Goal: Task Accomplishment & Management: Use online tool/utility

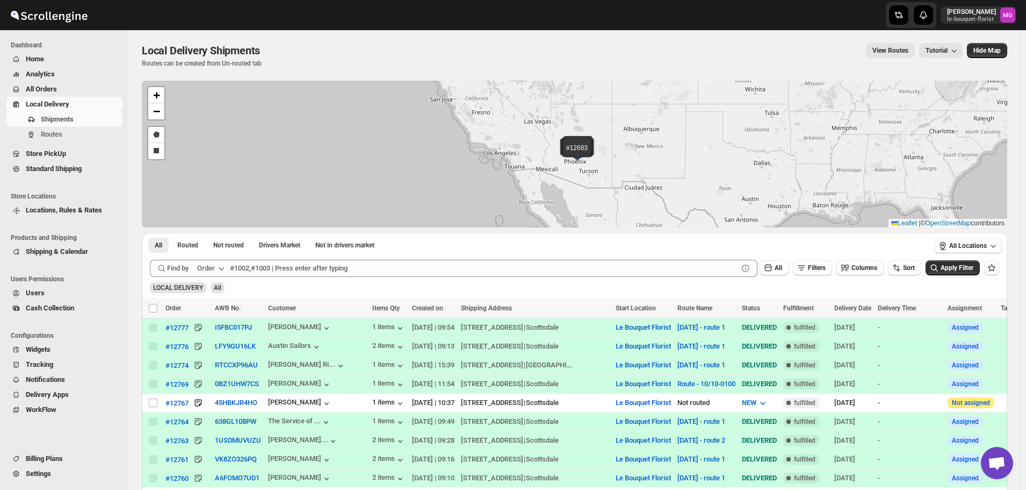
scroll to position [687, 0]
click at [831, 270] on button "Filters" at bounding box center [812, 267] width 39 height 15
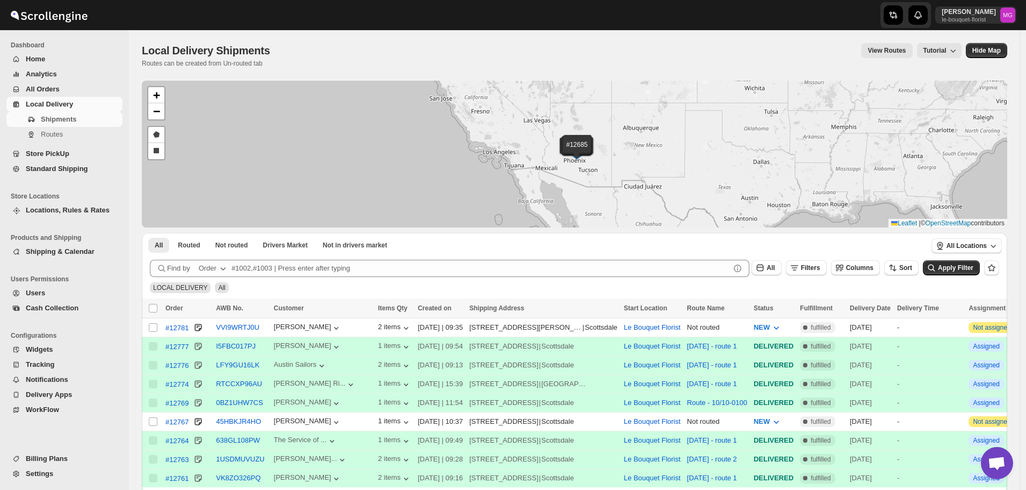
scroll to position [687, 0]
click at [821, 265] on span "Filters" at bounding box center [810, 268] width 19 height 8
click at [809, 312] on span "Add Filter" at bounding box center [822, 310] width 30 height 9
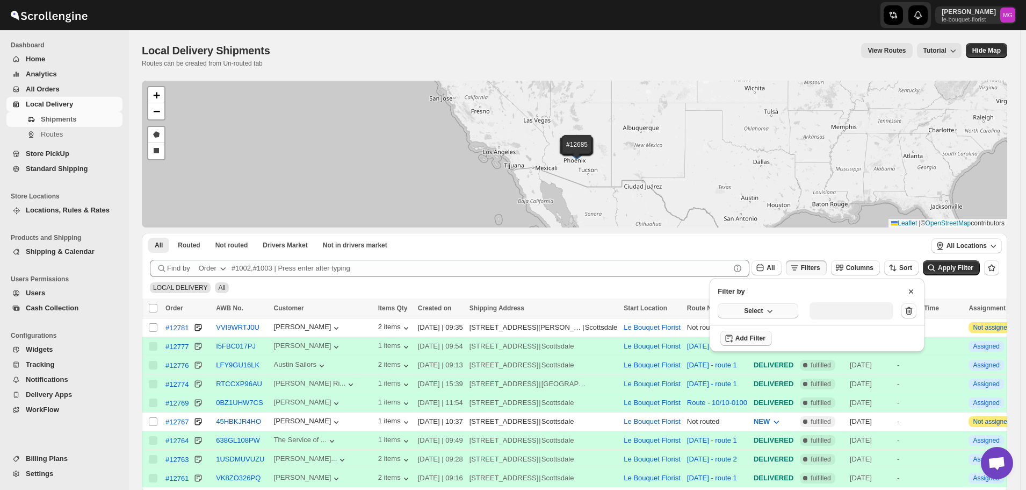
click at [779, 314] on button "Select" at bounding box center [758, 310] width 81 height 15
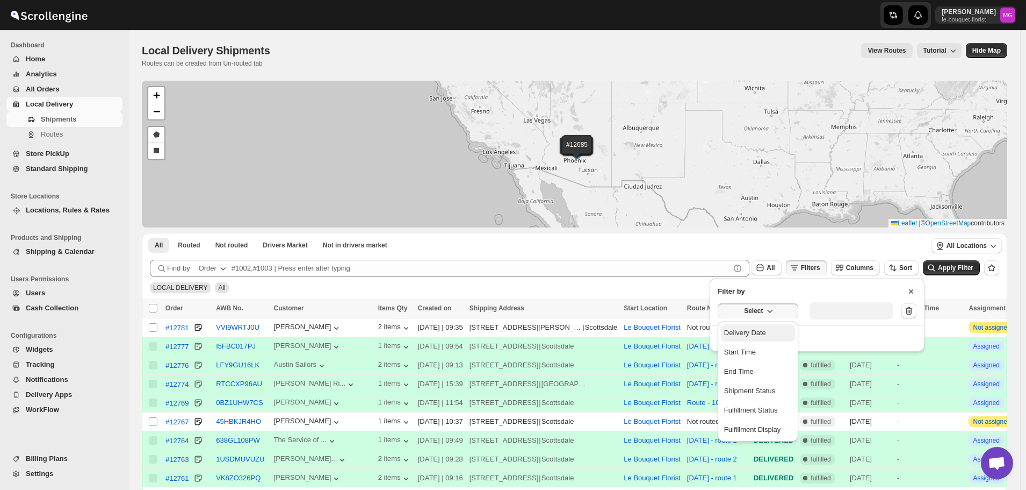
click at [772, 332] on button "Delivery Date" at bounding box center [758, 332] width 74 height 17
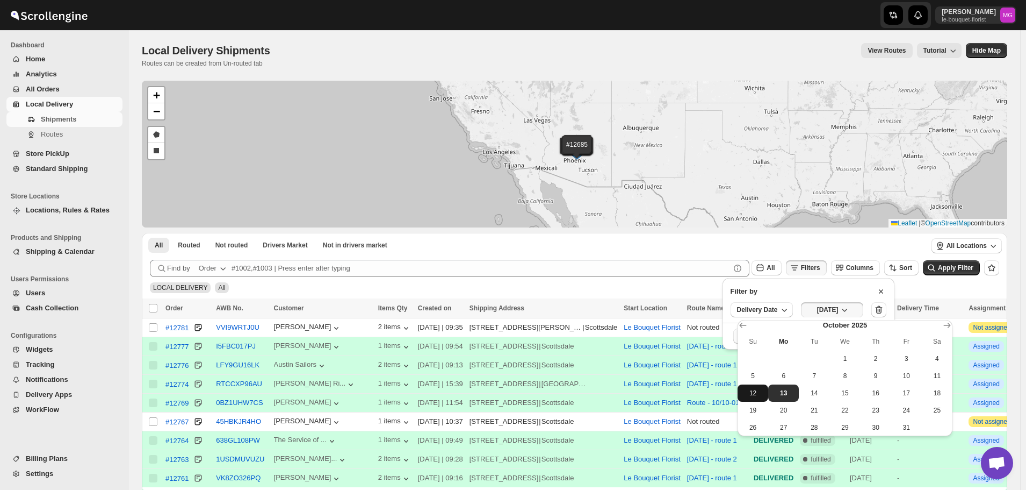
click at [760, 393] on span "12" at bounding box center [753, 393] width 22 height 9
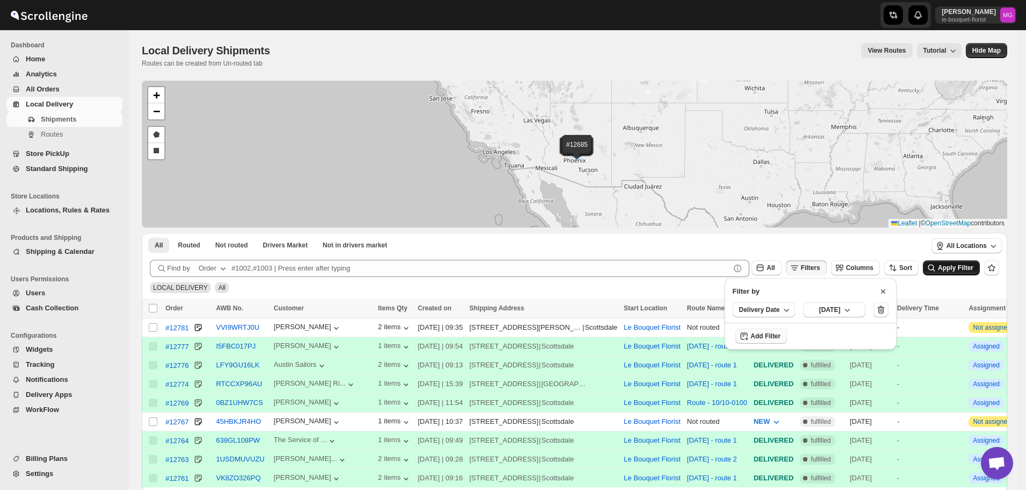
click at [948, 269] on span "Apply Filter" at bounding box center [955, 268] width 35 height 8
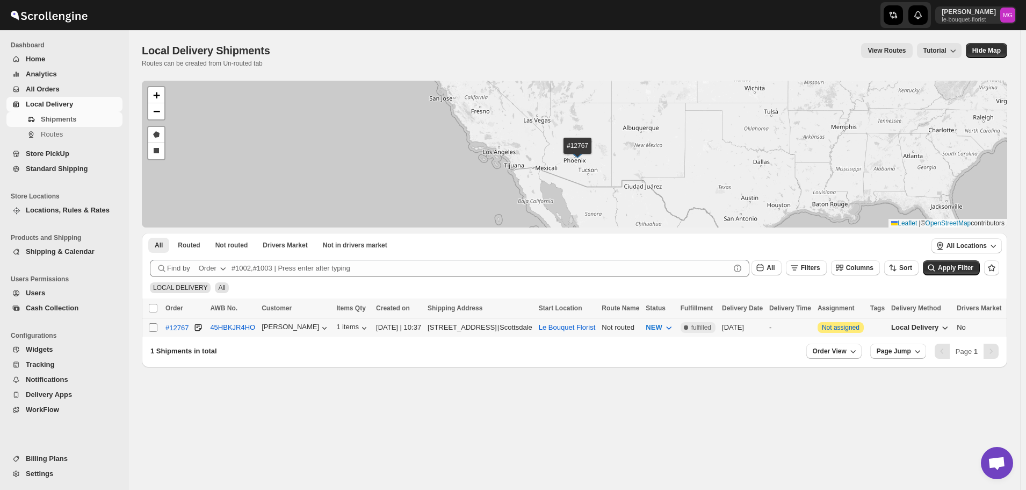
click at [152, 327] on input "Select shipment" at bounding box center [153, 327] width 9 height 9
checkbox input "true"
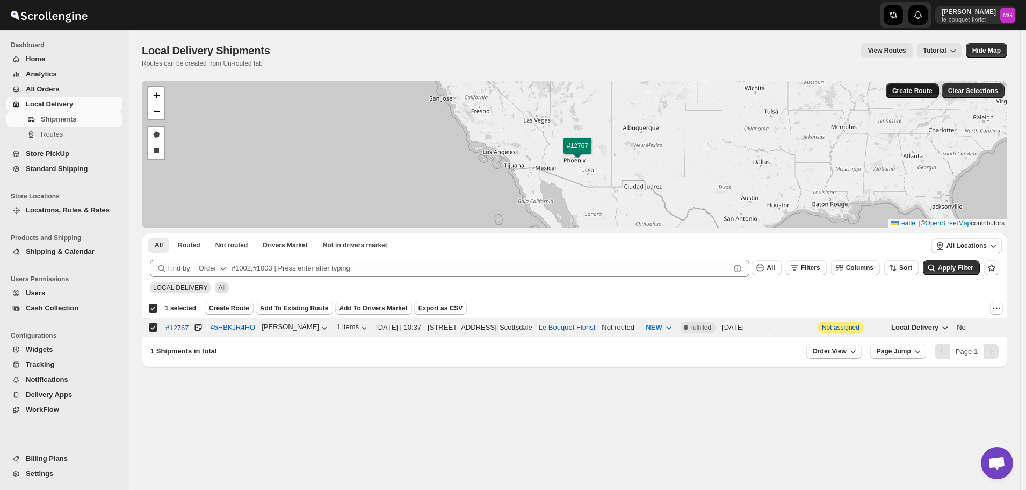
click at [929, 90] on span "Create Route" at bounding box center [913, 91] width 40 height 9
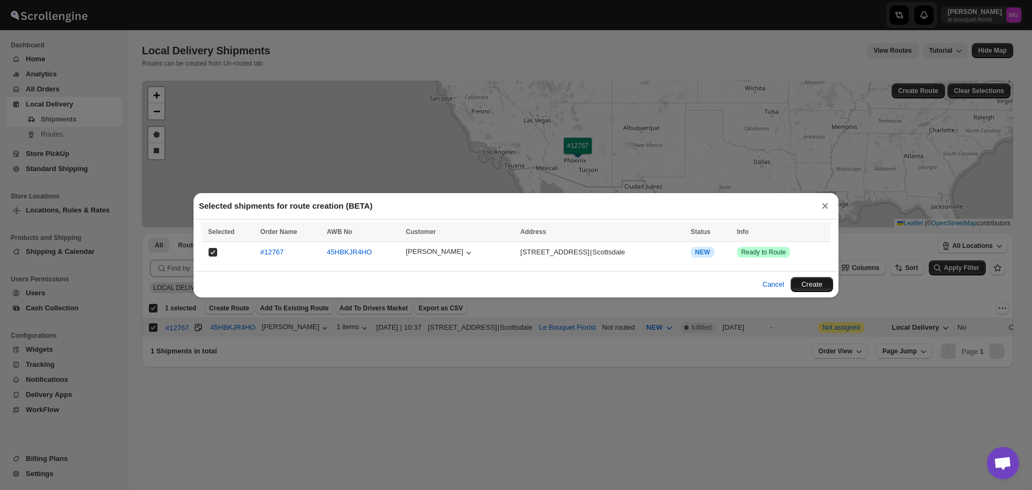
click at [813, 282] on button "Create" at bounding box center [811, 284] width 42 height 15
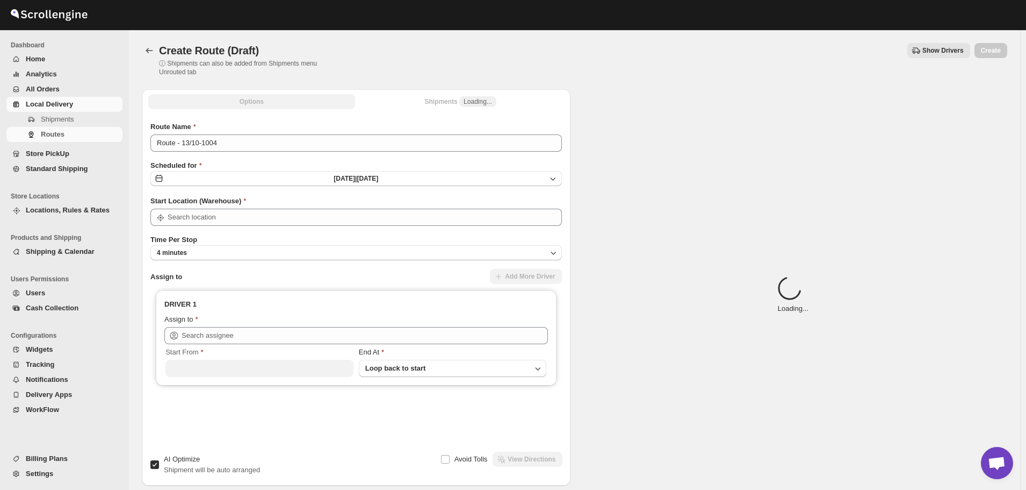
type input "Le Bouquet Florist"
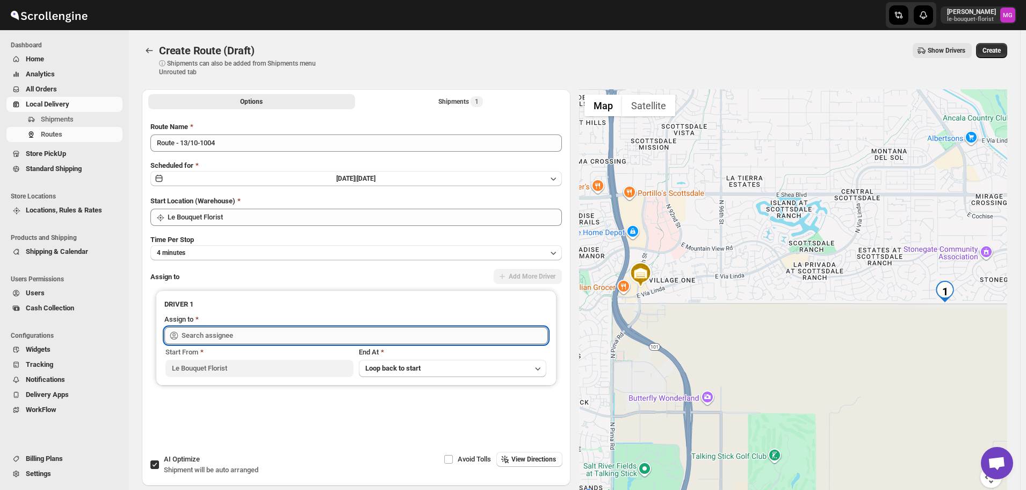
click at [276, 334] on input "text" at bounding box center [365, 335] width 366 height 17
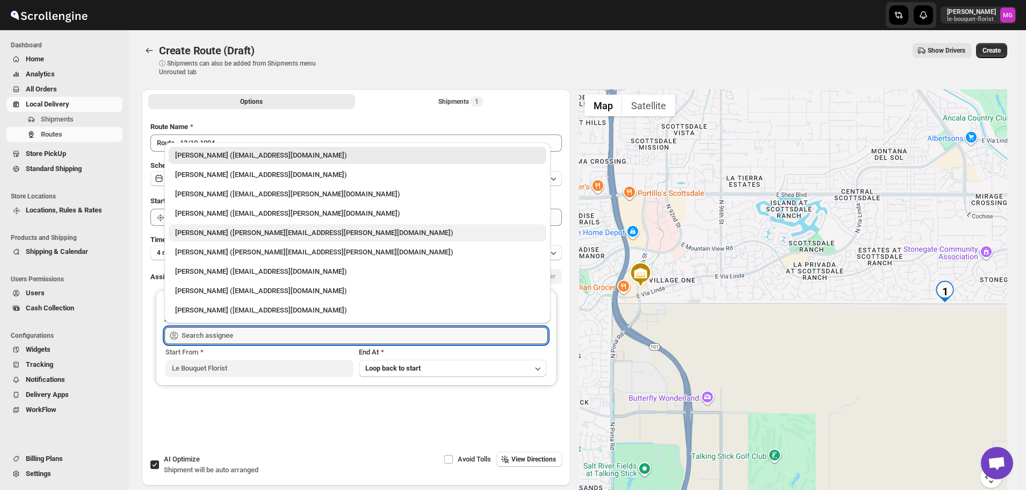
click at [199, 229] on div "[PERSON_NAME] ([PERSON_NAME][EMAIL_ADDRESS][PERSON_NAME][DOMAIN_NAME])" at bounding box center [357, 232] width 365 height 11
type input "[PERSON_NAME] ([PERSON_NAME][EMAIL_ADDRESS][PERSON_NAME][DOMAIN_NAME])"
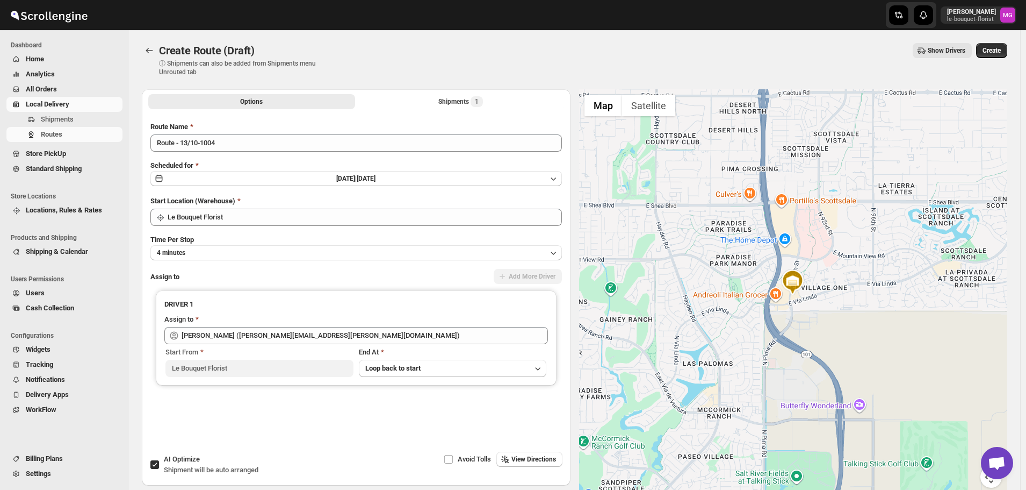
click at [156, 464] on input "AI Optimize Shipment will be auto arranged" at bounding box center [154, 464] width 9 height 9
checkbox input "false"
click at [997, 49] on span "Create" at bounding box center [992, 50] width 18 height 9
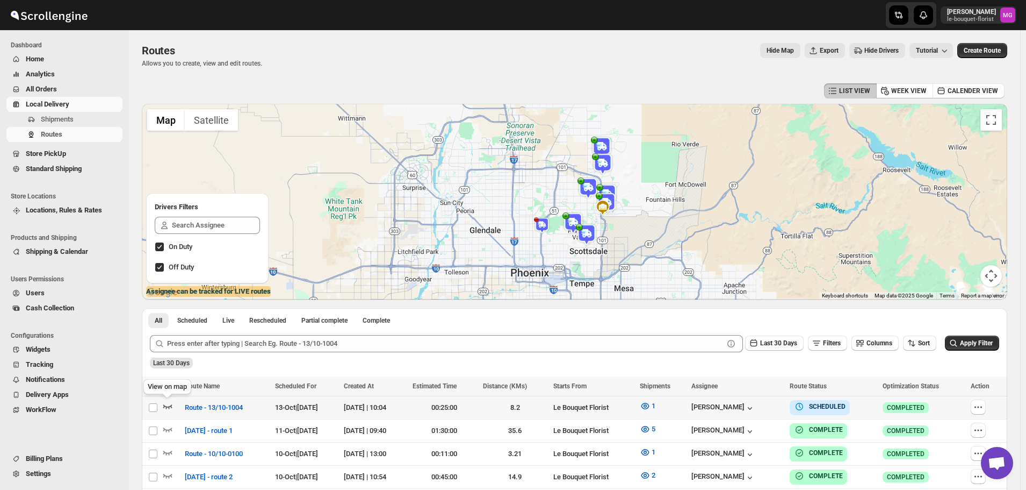
click at [167, 409] on icon "button" at bounding box center [167, 405] width 11 height 11
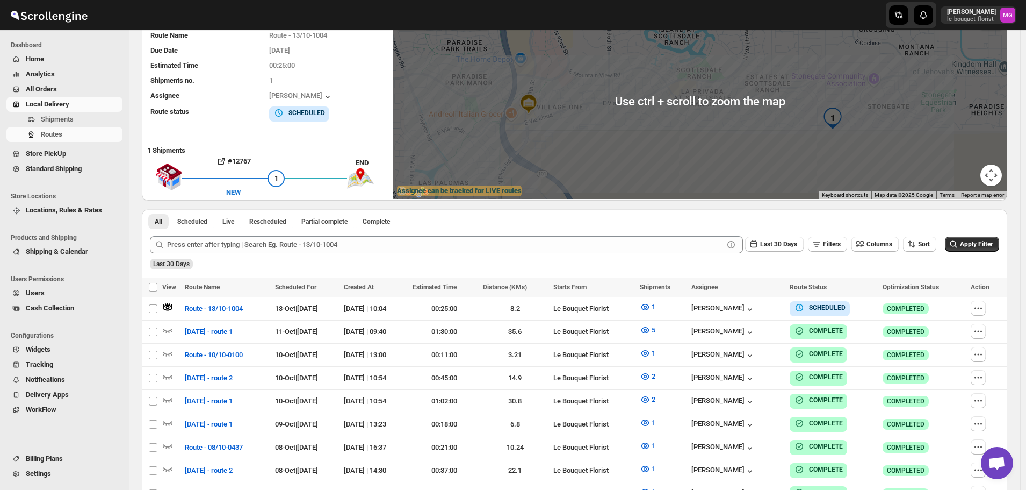
scroll to position [54, 0]
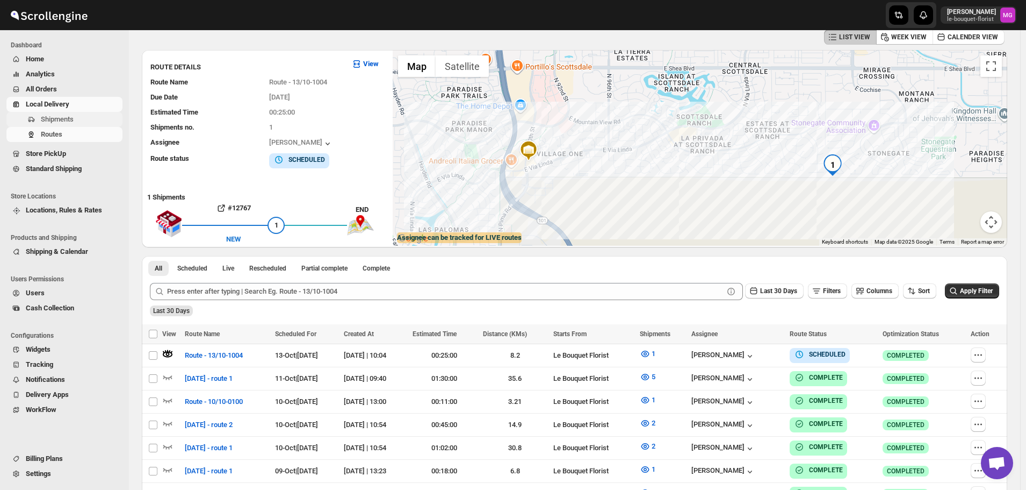
click at [60, 114] on span "Shipments" at bounding box center [81, 119] width 80 height 11
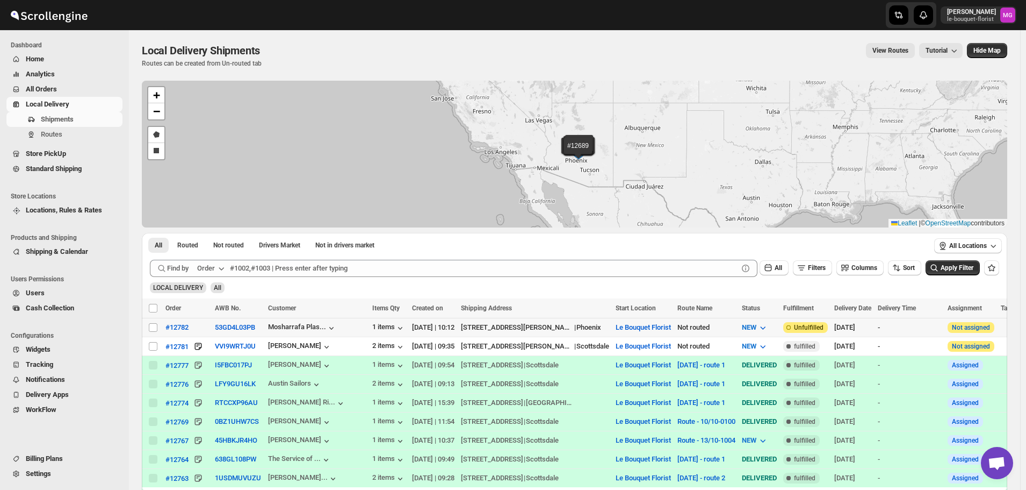
click at [159, 327] on div "Select shipment" at bounding box center [153, 327] width 11 height 10
checkbox input "true"
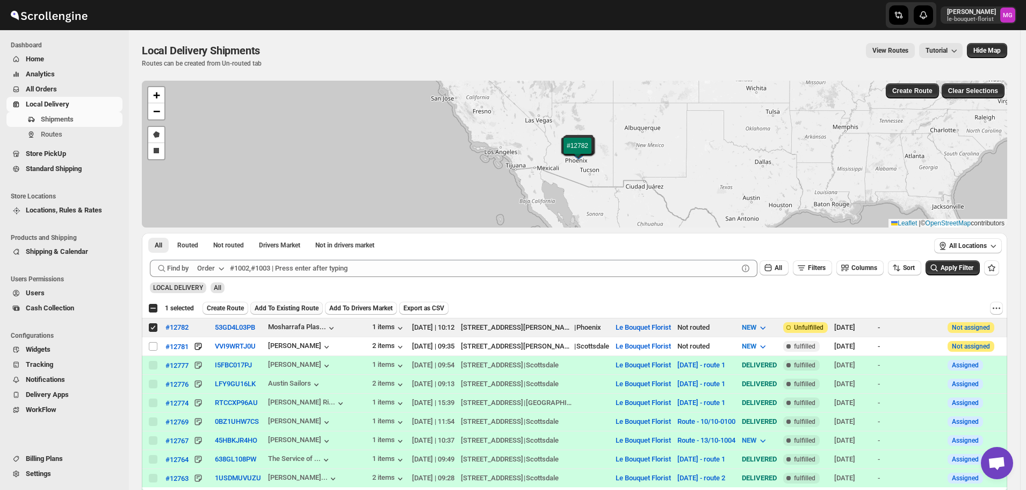
click at [280, 307] on span "Add To Existing Route" at bounding box center [287, 308] width 64 height 9
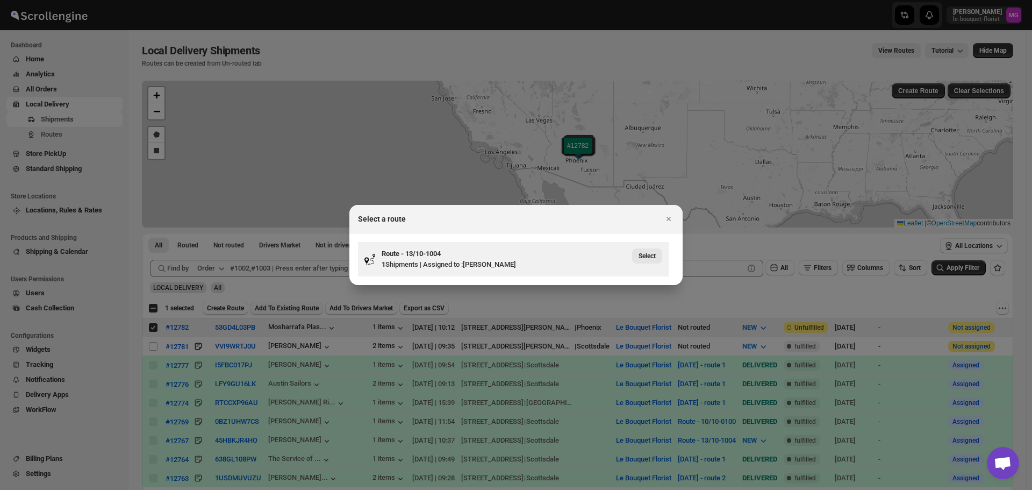
click at [642, 249] on button "Select" at bounding box center [647, 255] width 30 height 15
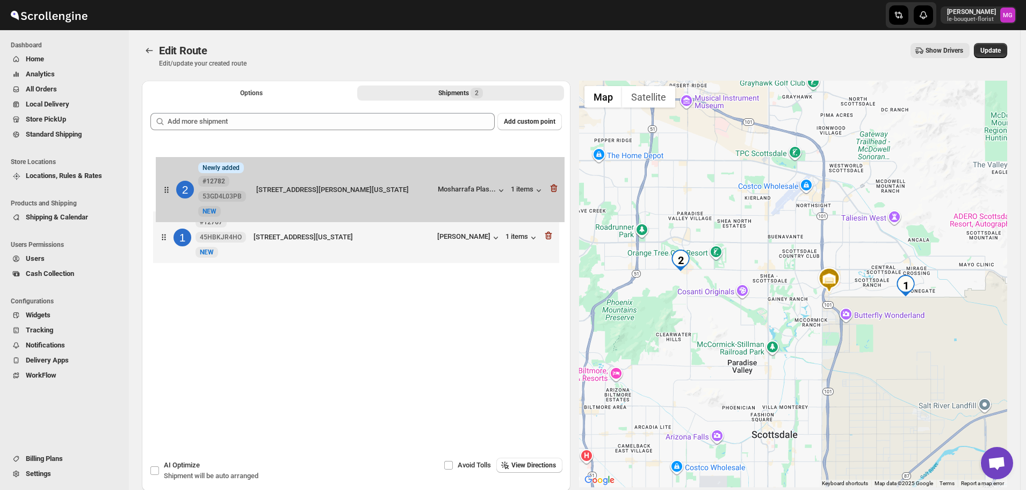
drag, startPoint x: 296, startPoint y: 246, endPoint x: 300, endPoint y: 195, distance: 51.2
click at [300, 195] on div "1 #12767 45HBKJR4HO New NEW 11401 East Bella Vista Drive, Scottsdale, Arizona, …" at bounding box center [356, 204] width 412 height 127
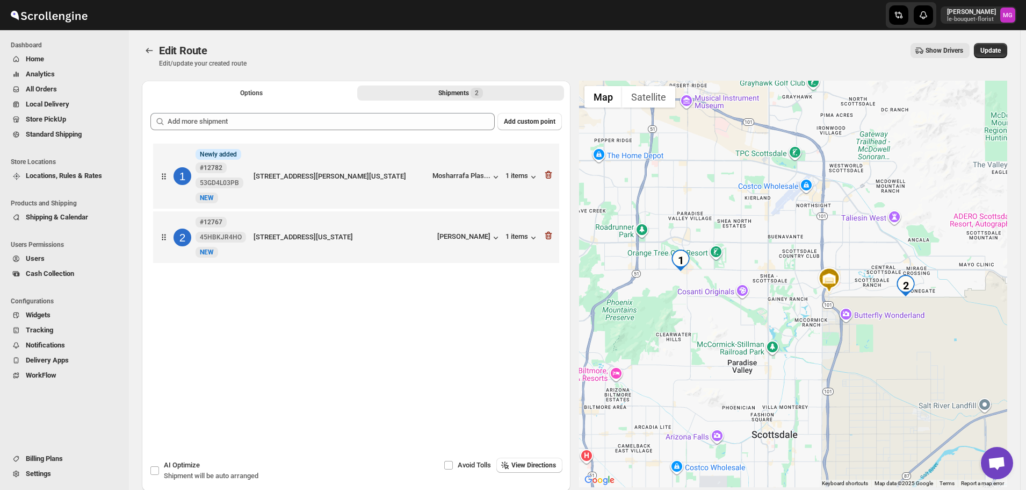
click at [988, 61] on div "Edit Route Edit/update your created route Show Drivers More actions Show Driver…" at bounding box center [575, 55] width 866 height 25
click at [989, 56] on button "Update" at bounding box center [990, 50] width 33 height 15
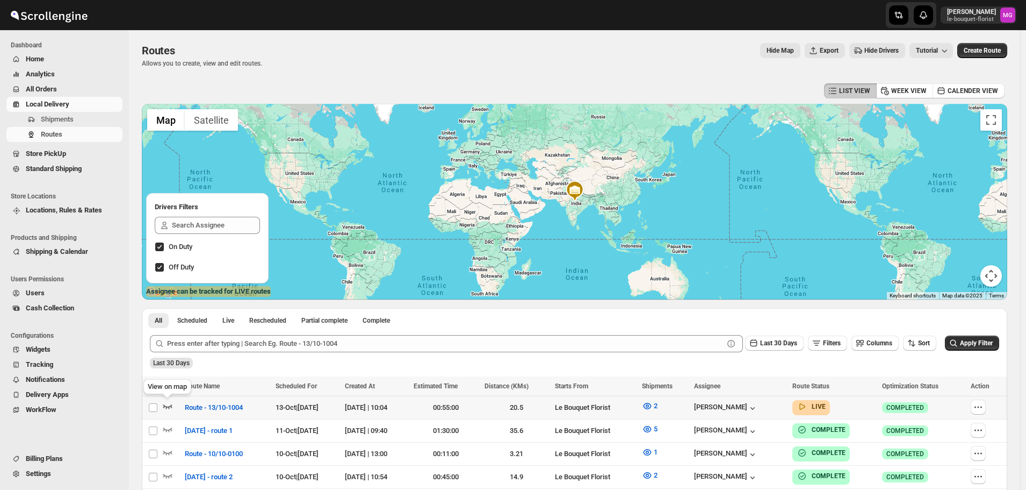
click at [168, 407] on icon "button" at bounding box center [167, 407] width 9 height 4
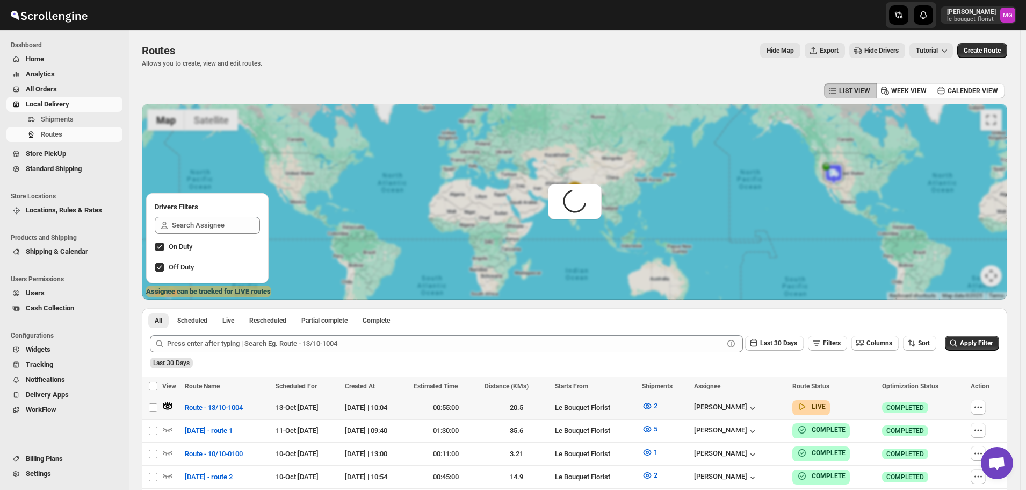
scroll to position [687, 0]
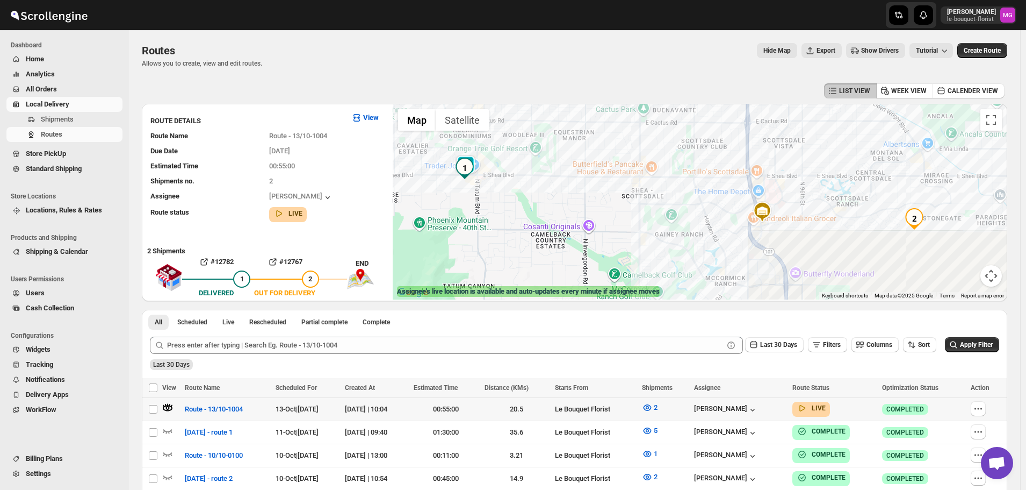
click at [476, 159] on img "1" at bounding box center [464, 167] width 21 height 21
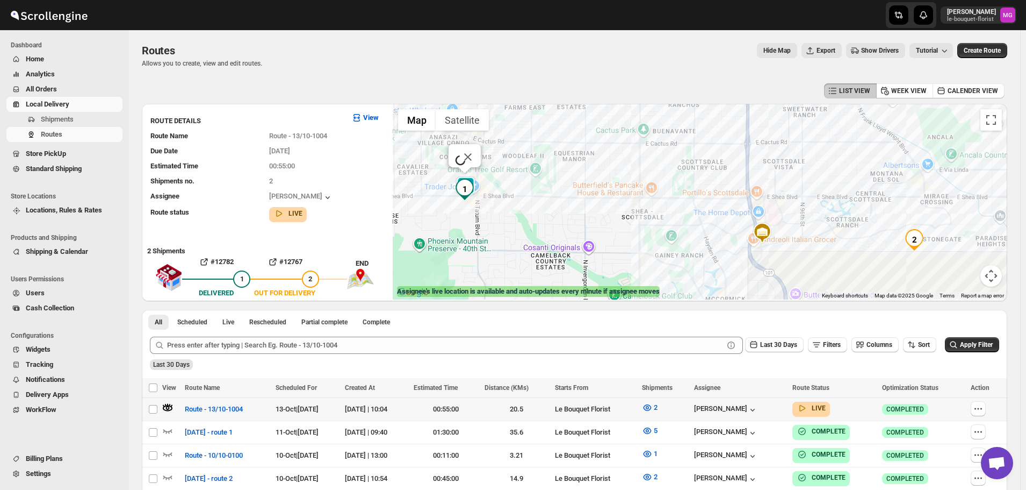
click at [475, 176] on div "Small spinner" at bounding box center [700, 202] width 615 height 196
click at [538, 138] on button "Close" at bounding box center [530, 151] width 26 height 26
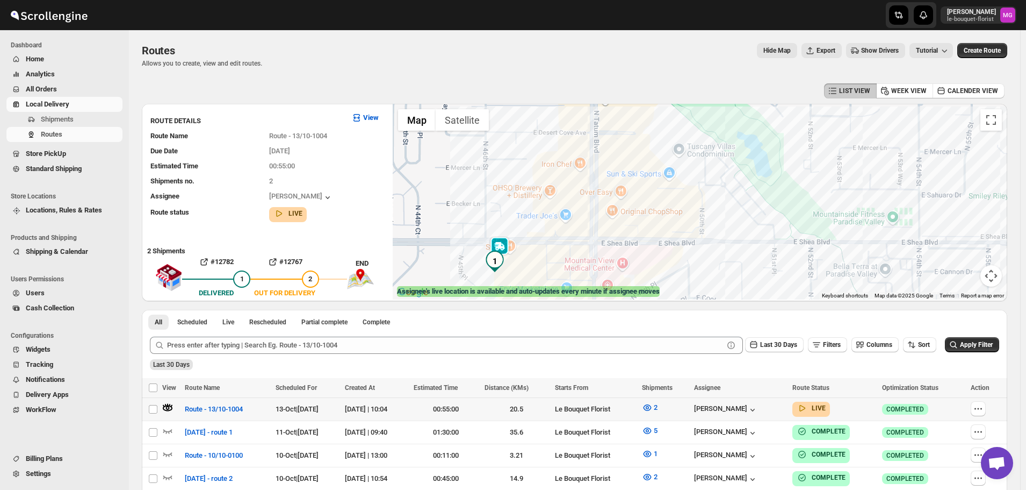
click at [508, 245] on img at bounding box center [499, 246] width 21 height 21
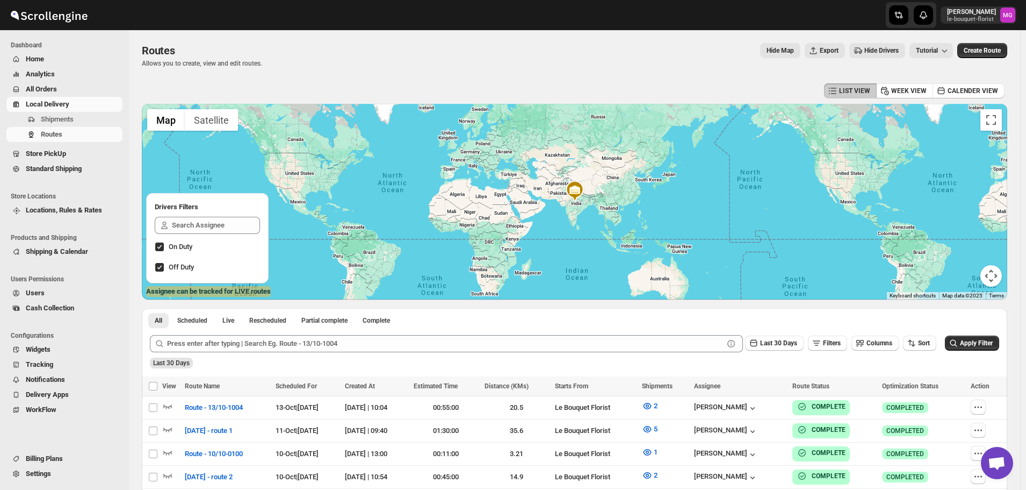
scroll to position [687, 0]
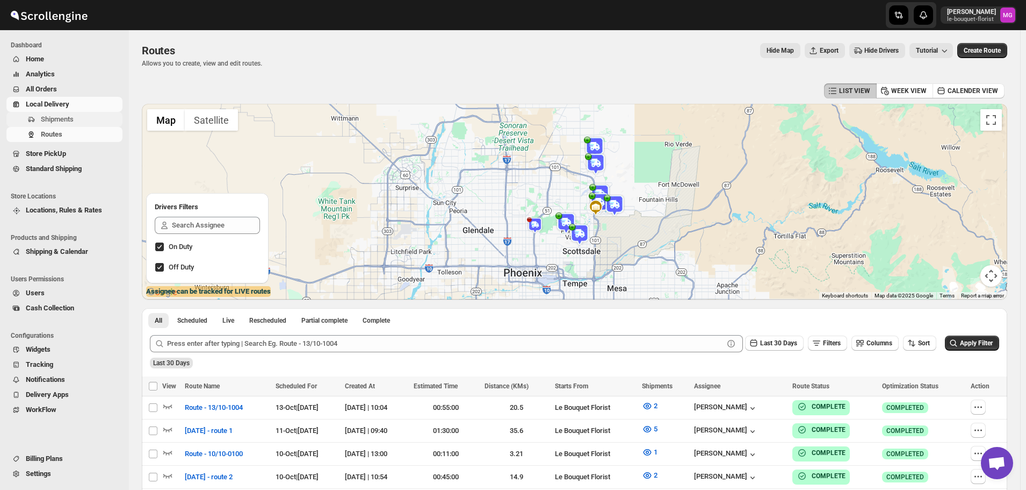
click at [83, 119] on span "Shipments" at bounding box center [81, 119] width 80 height 11
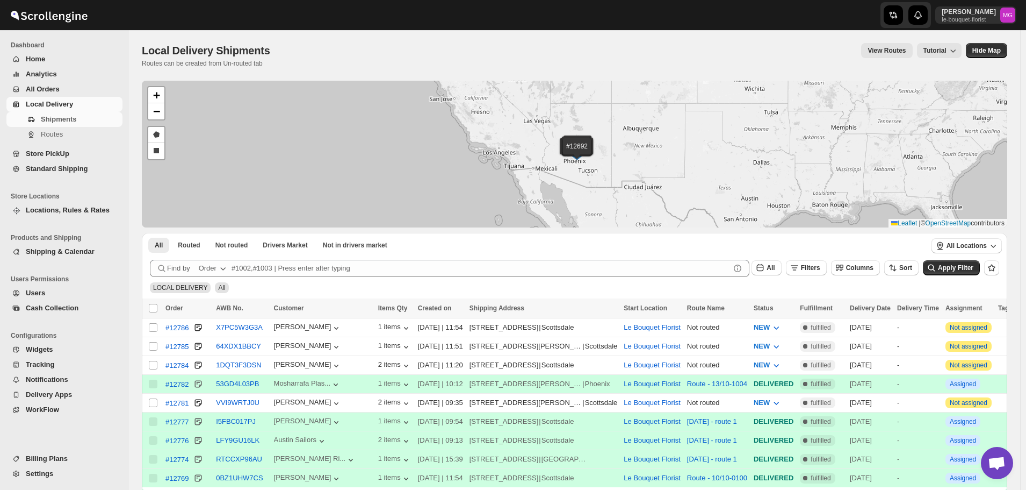
scroll to position [687, 0]
click at [155, 344] on input "Select shipment" at bounding box center [153, 346] width 9 height 9
checkbox input "true"
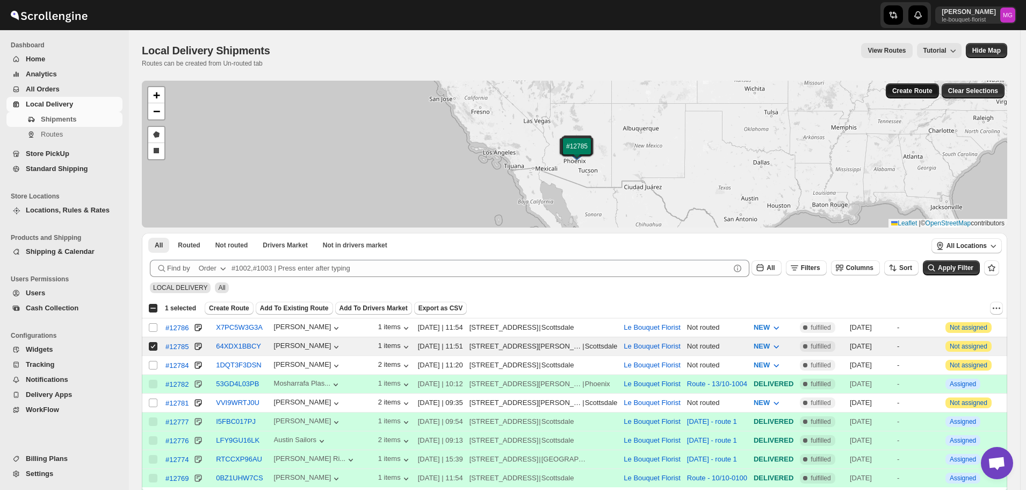
click at [919, 89] on span "Create Route" at bounding box center [913, 91] width 40 height 9
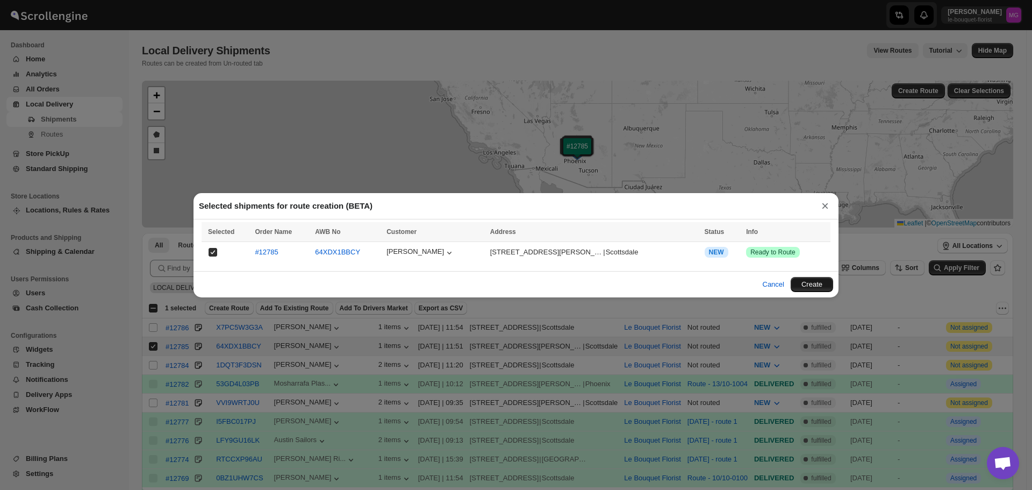
click at [802, 284] on button "Create" at bounding box center [811, 284] width 42 height 15
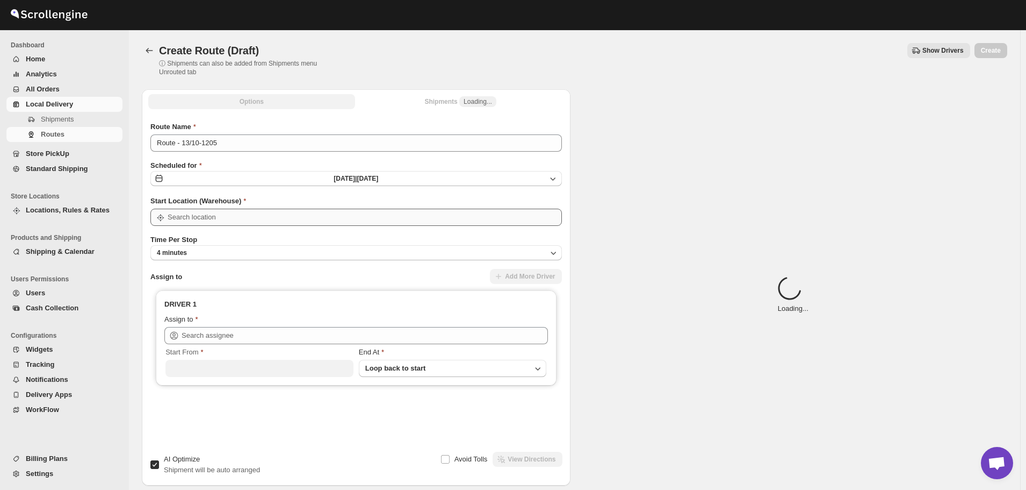
type input "Le Bouquet Florist"
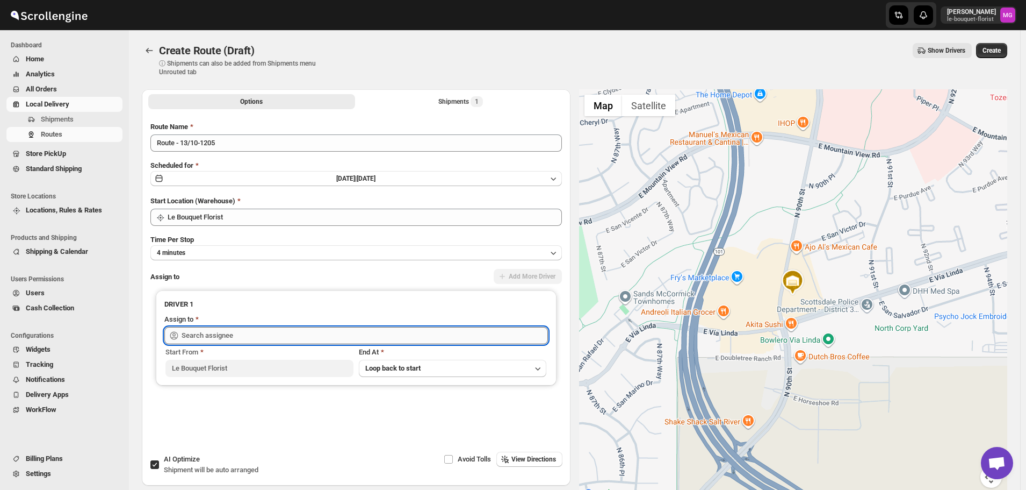
click at [261, 330] on input "text" at bounding box center [365, 335] width 366 height 17
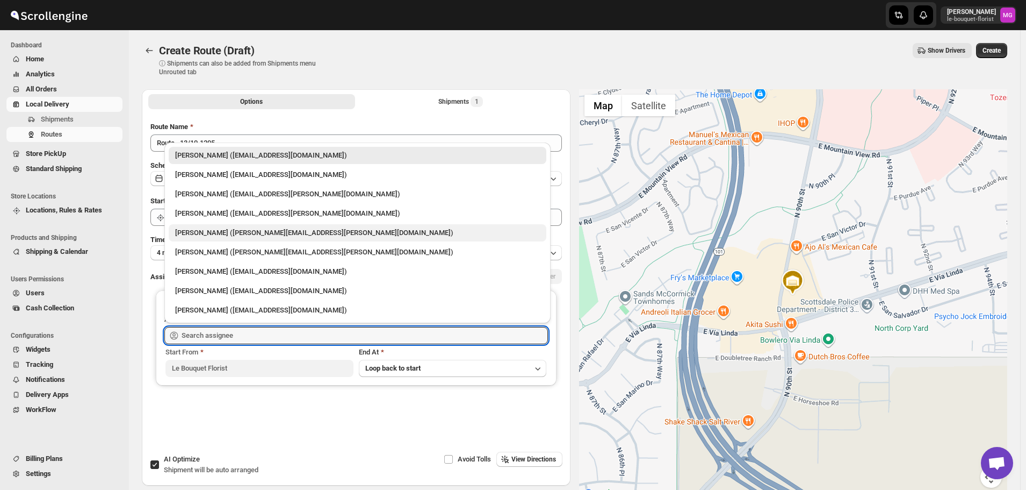
click at [193, 229] on div "[PERSON_NAME] ([PERSON_NAME][EMAIL_ADDRESS][PERSON_NAME][DOMAIN_NAME])" at bounding box center [357, 232] width 365 height 11
type input "[PERSON_NAME] ([PERSON_NAME][EMAIL_ADDRESS][PERSON_NAME][DOMAIN_NAME])"
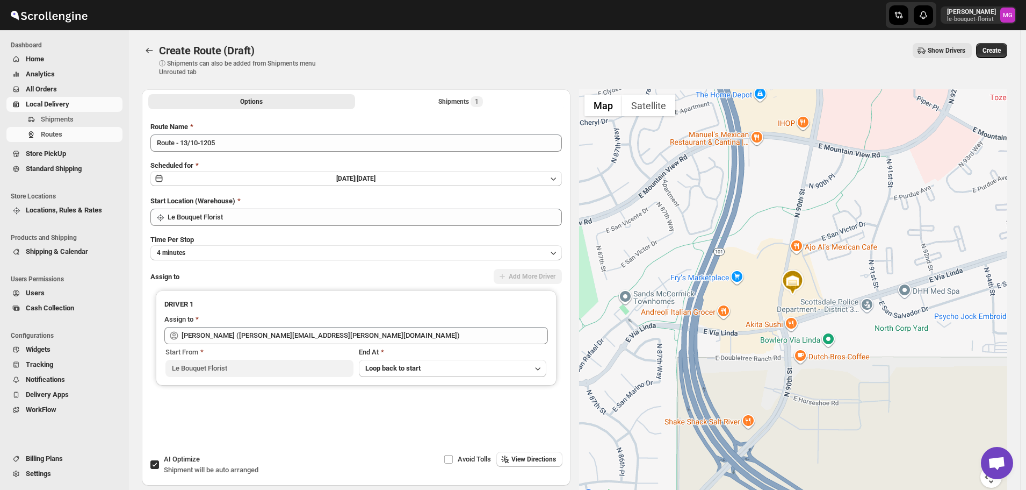
click at [154, 463] on input "AI Optimize Shipment will be auto arranged" at bounding box center [154, 464] width 9 height 9
checkbox input "false"
click at [999, 53] on span "Create" at bounding box center [992, 50] width 18 height 9
